Goal: Check status: Check status

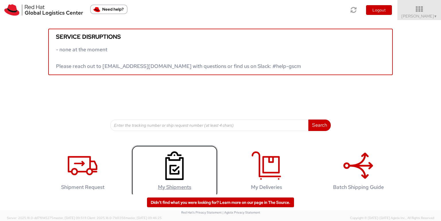
click at [153, 173] on link "My Shipments" at bounding box center [174, 172] width 86 height 54
